Goal: Task Accomplishment & Management: Complete application form

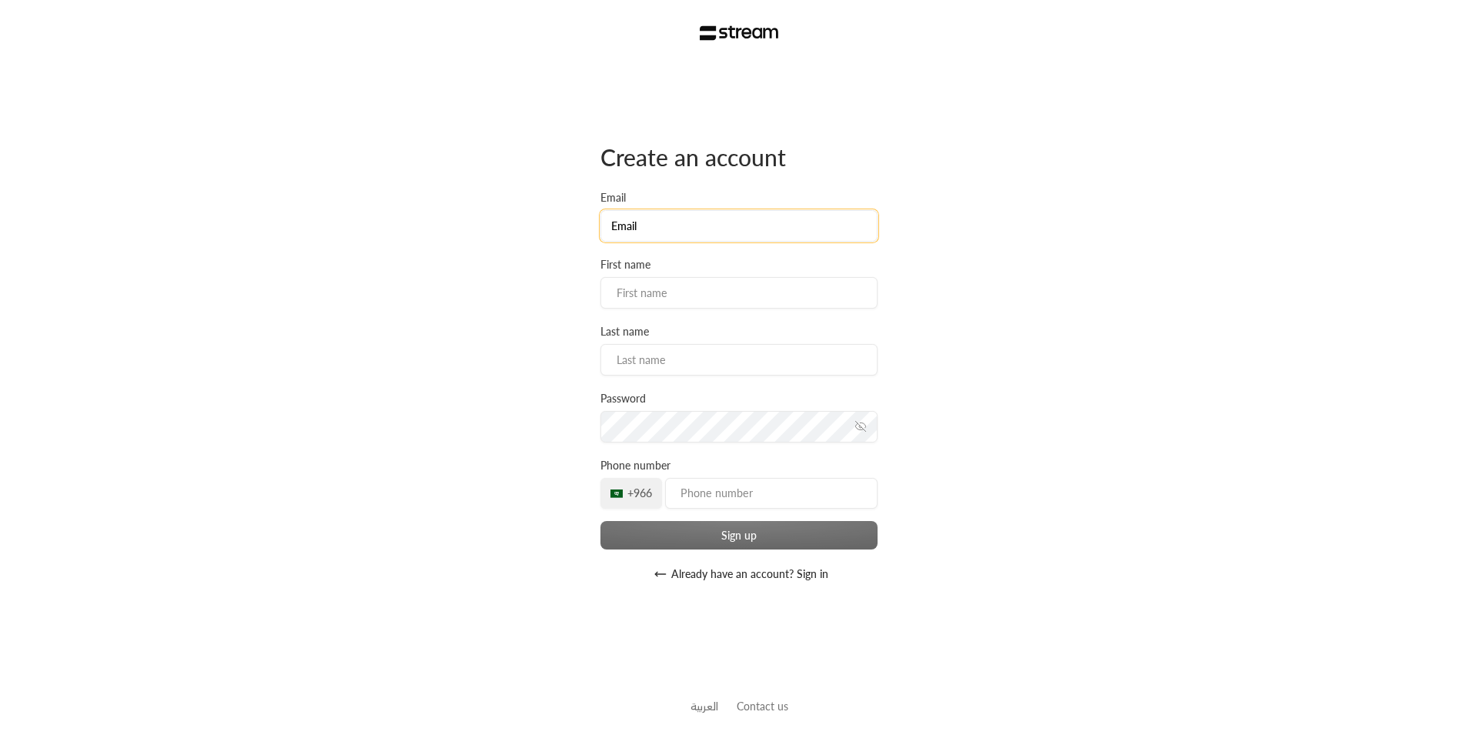
click at [704, 226] on input "Email" at bounding box center [739, 226] width 277 height 32
type input "[PERSON_NAME][EMAIL_ADDRESS][PERSON_NAME][DOMAIN_NAME]"
type input "Abdulelah"
click at [685, 351] on input at bounding box center [739, 360] width 277 height 32
type input "Alem"
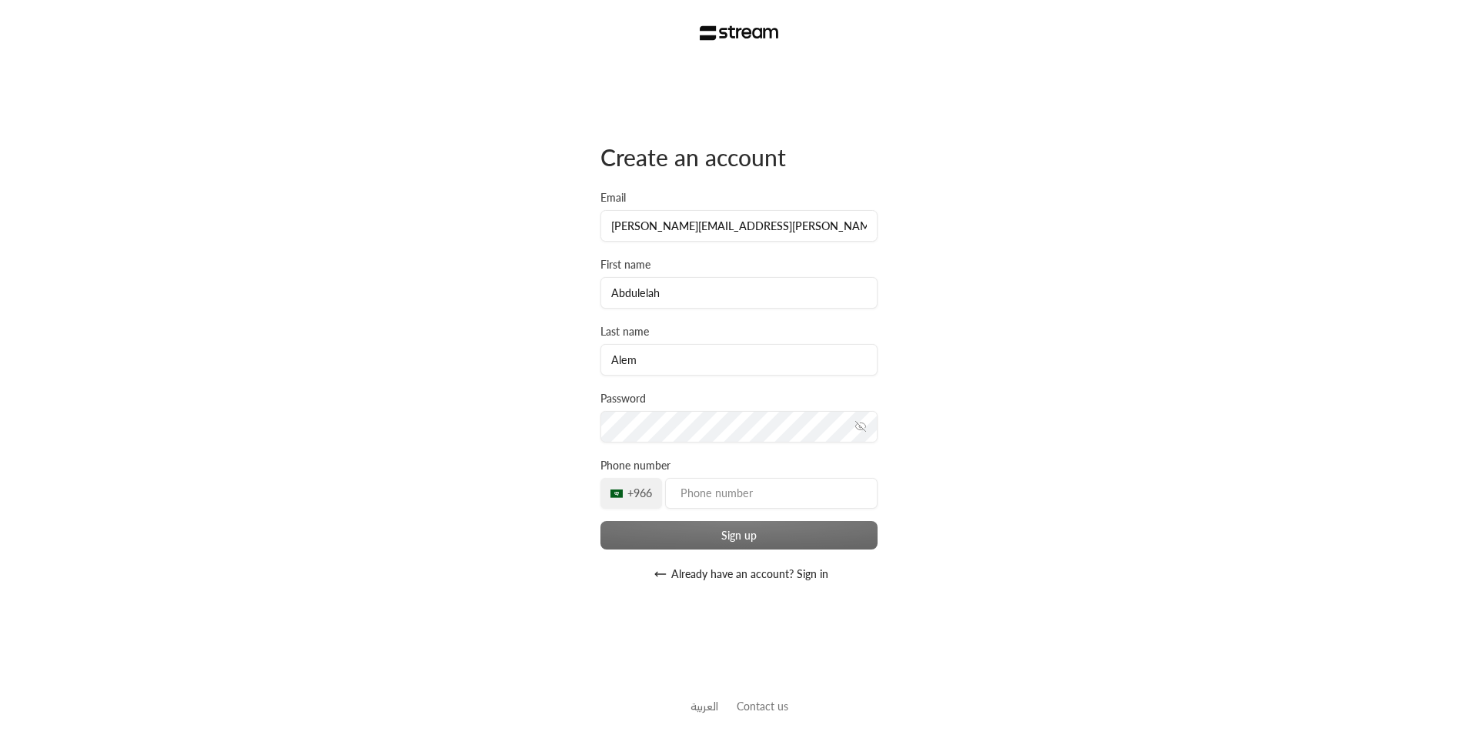
click at [534, 360] on div "Create an account Email [PERSON_NAME][EMAIL_ADDRESS][PERSON_NAME][DOMAIN_NAME] …" at bounding box center [739, 372] width 1478 height 745
click at [659, 447] on div "Create an account Email [PERSON_NAME][EMAIL_ADDRESS][PERSON_NAME][DOMAIN_NAME] …" at bounding box center [739, 365] width 277 height 447
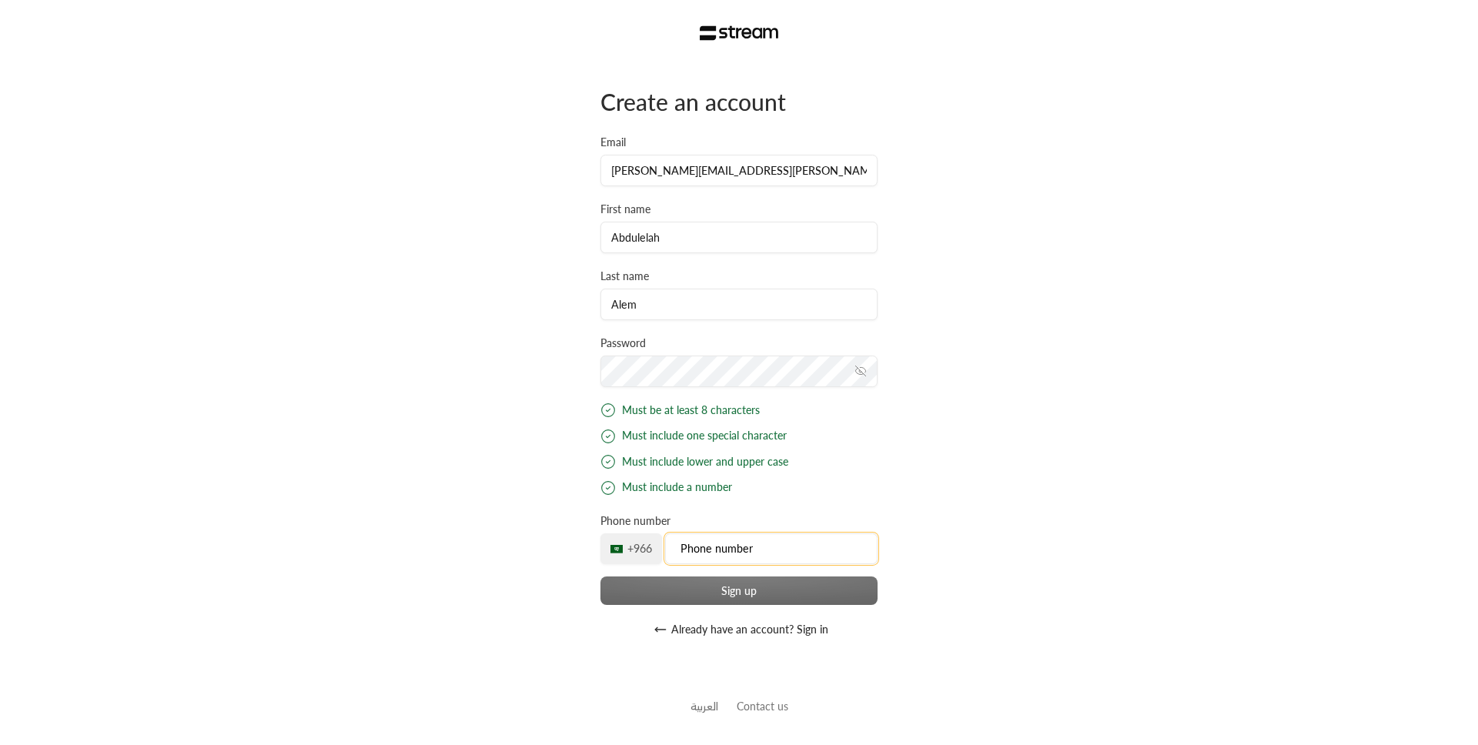
click at [767, 551] on input "tel" at bounding box center [771, 549] width 212 height 31
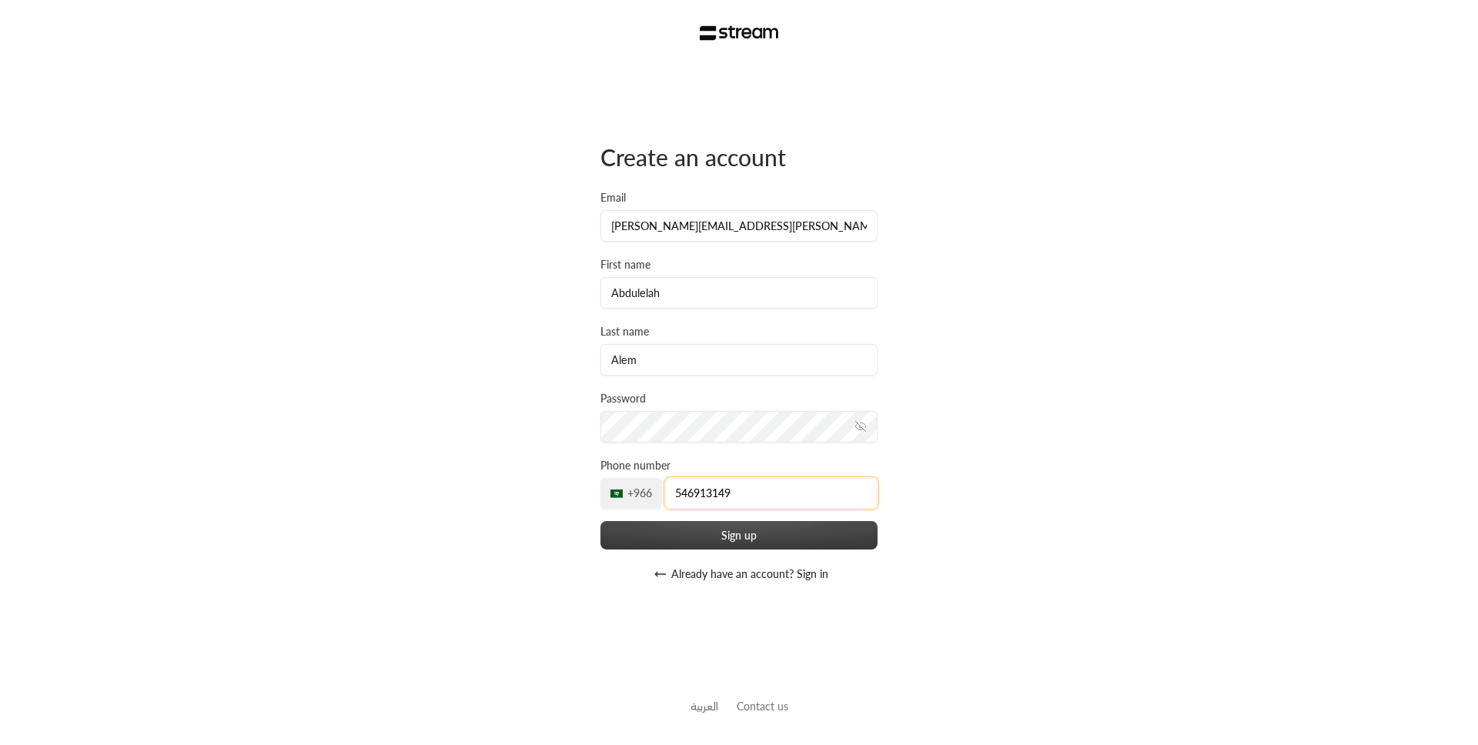
type input "546913149"
click at [726, 528] on button "Sign up" at bounding box center [739, 535] width 277 height 28
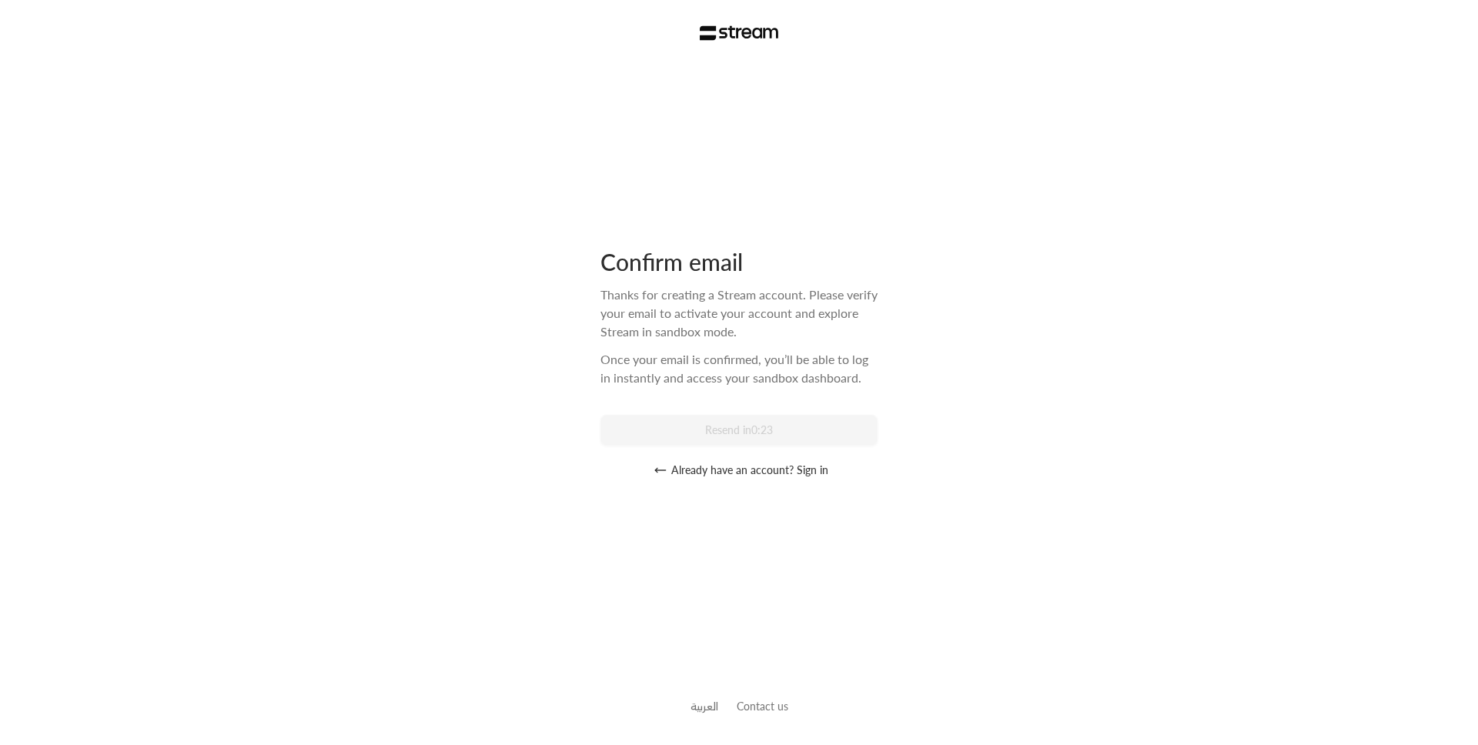
click at [818, 472] on button "Already have an account? Sign in" at bounding box center [739, 470] width 277 height 31
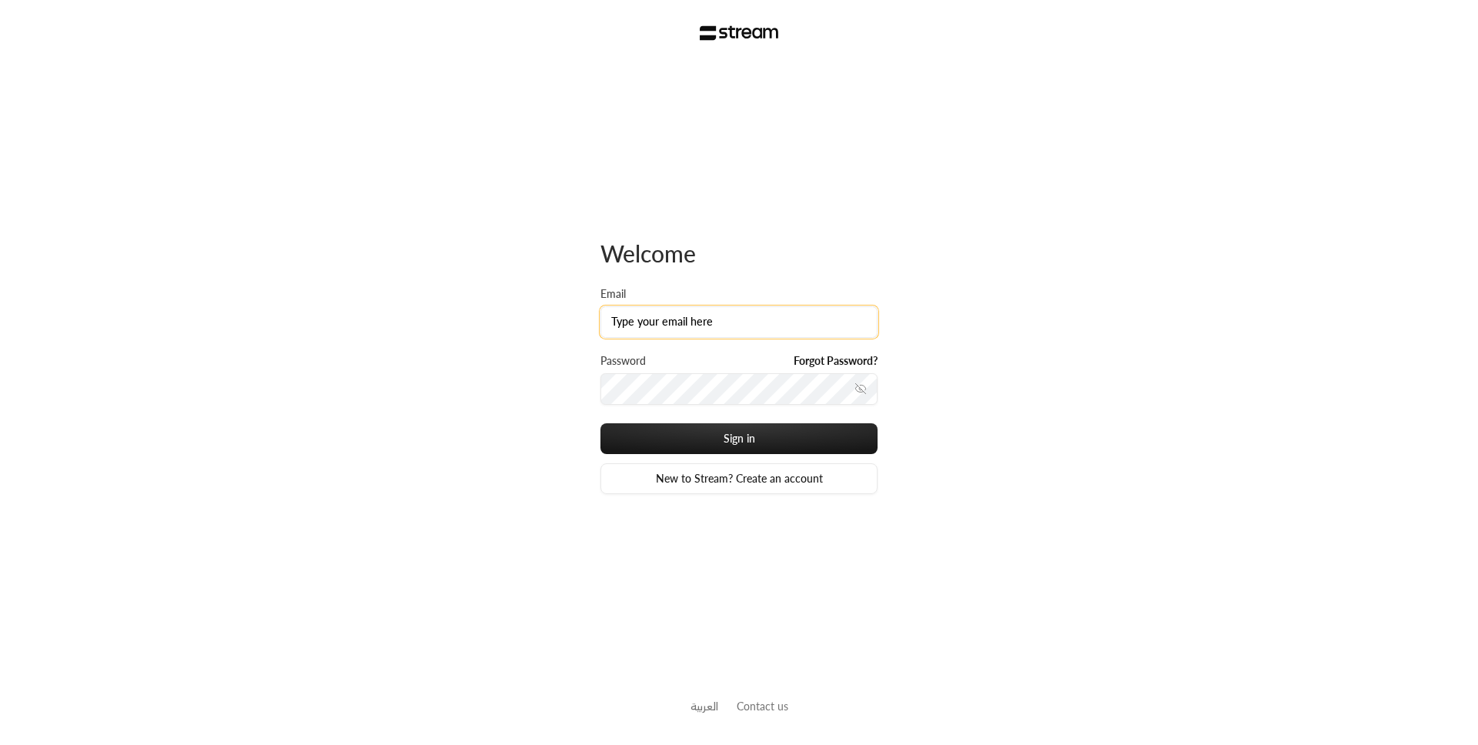
click at [771, 331] on input "Email" at bounding box center [739, 322] width 277 height 32
type input "[PERSON_NAME][EMAIL_ADDRESS][PERSON_NAME][DOMAIN_NAME]"
click at [601, 423] on button "Sign in" at bounding box center [739, 438] width 277 height 31
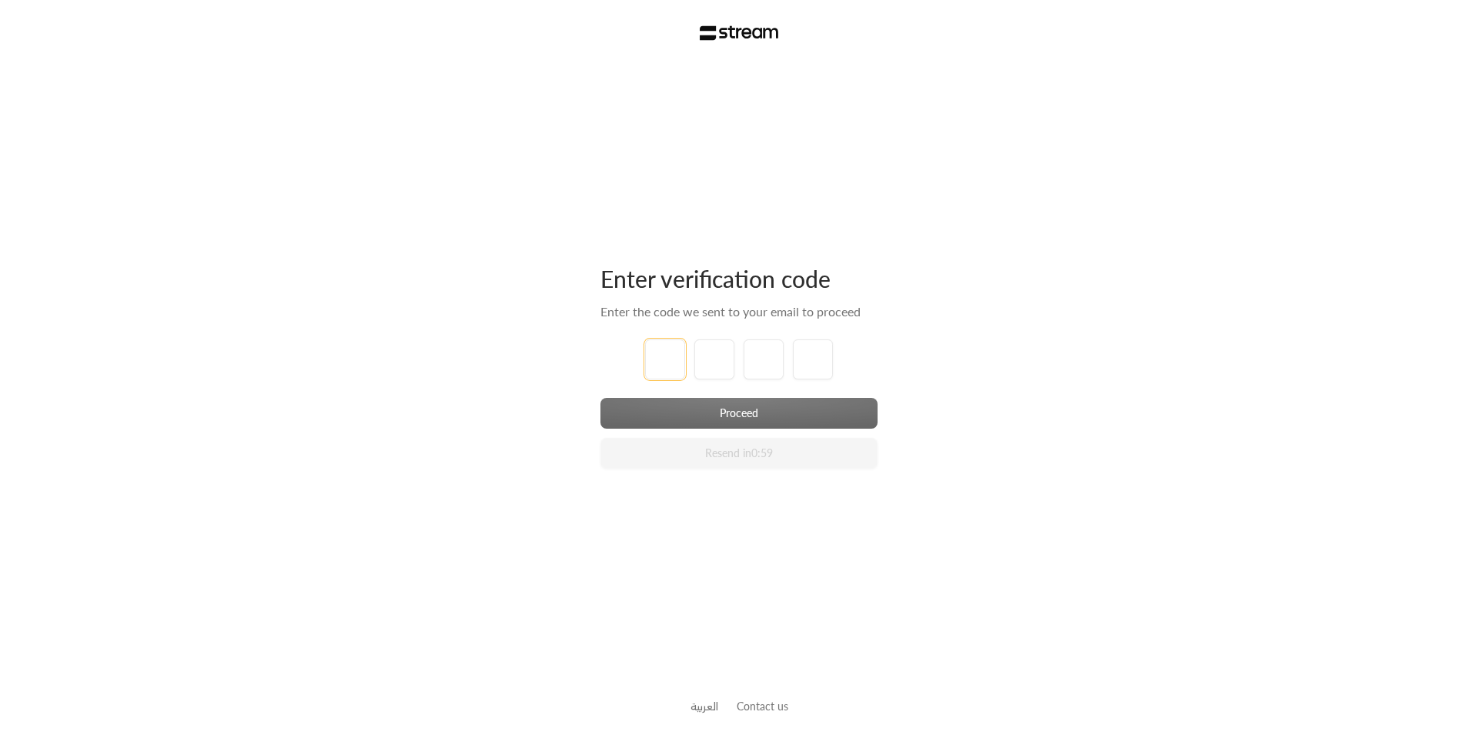
type input "1"
type input "2"
type input "3"
type input "4"
